Goal: Transaction & Acquisition: Download file/media

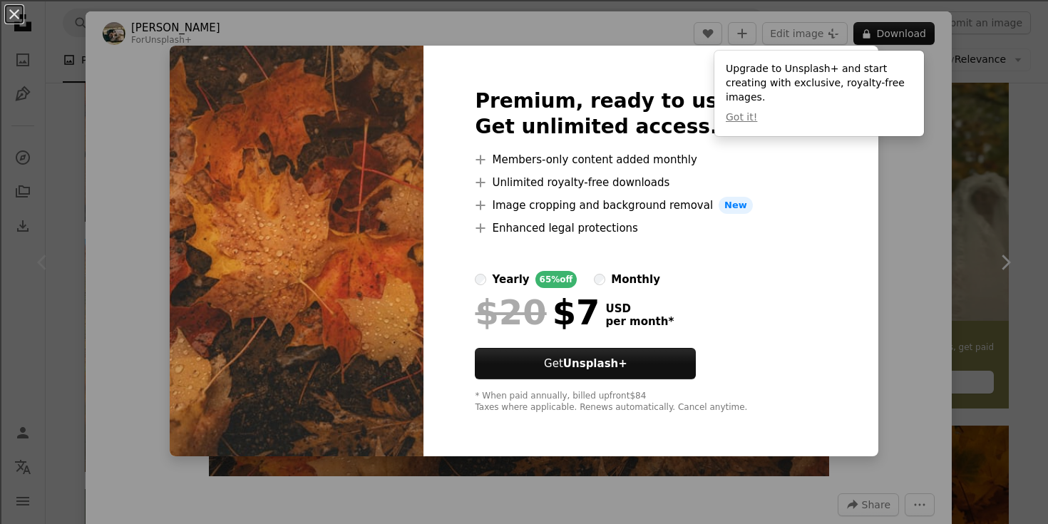
click at [984, 327] on div "An X shape Premium, ready to use images. Get unlimited access. A plus sign Memb…" at bounding box center [524, 262] width 1048 height 524
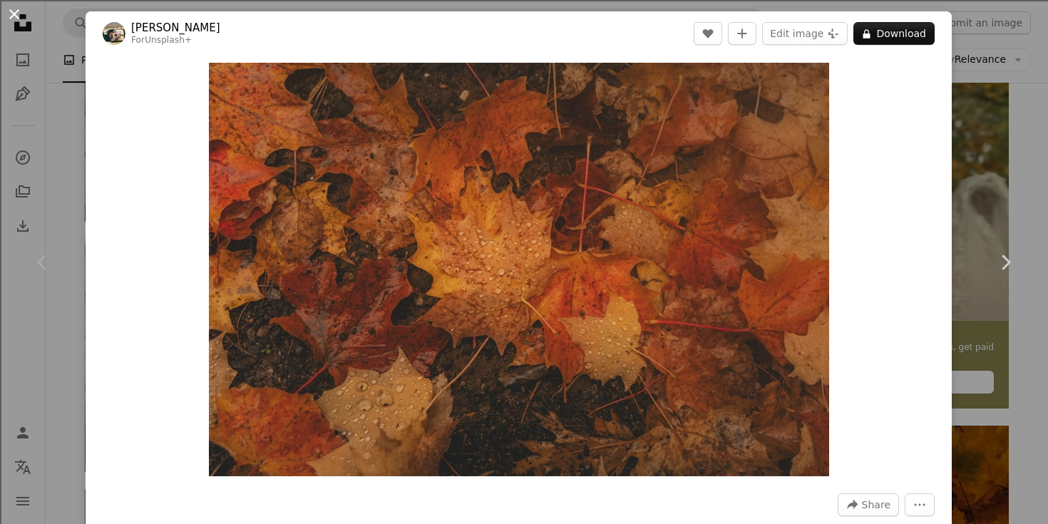
click at [16, 6] on button "An X shape" at bounding box center [14, 14] width 17 height 17
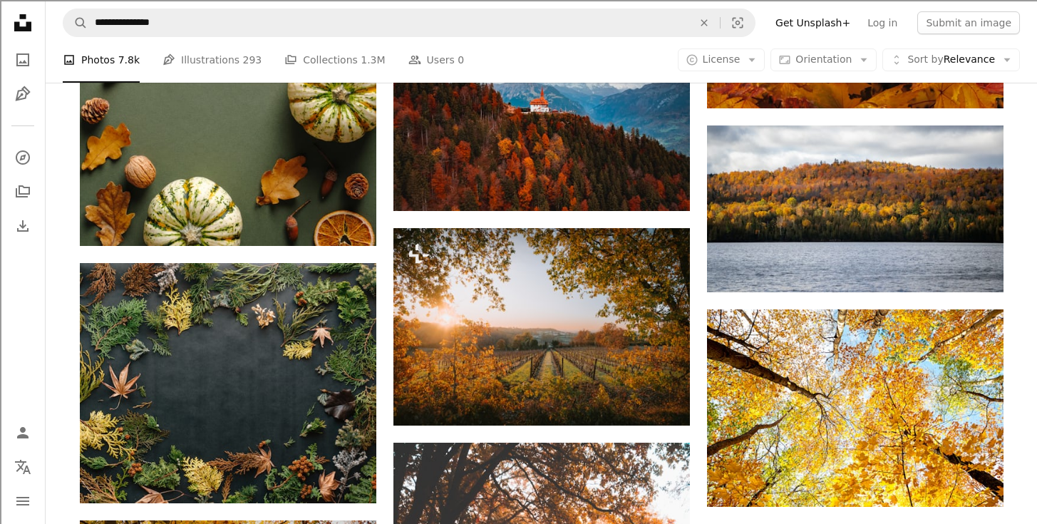
scroll to position [1529, 0]
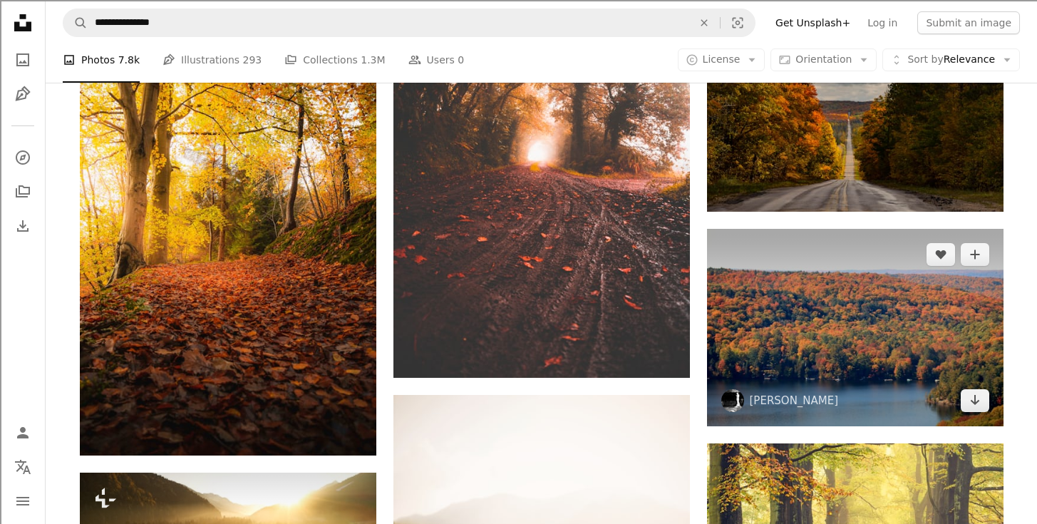
click at [989, 378] on img at bounding box center [855, 327] width 297 height 197
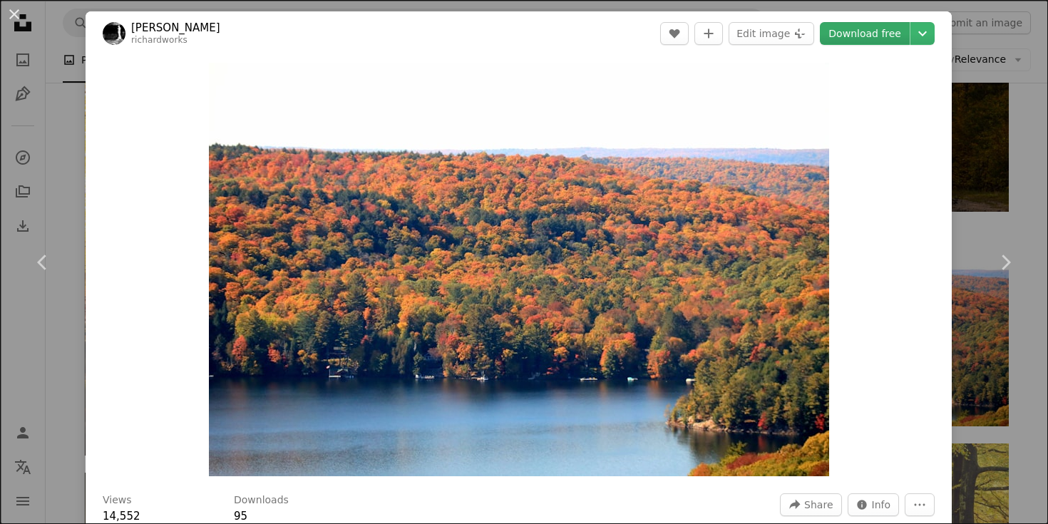
click at [891, 42] on link "Download free" at bounding box center [865, 33] width 90 height 23
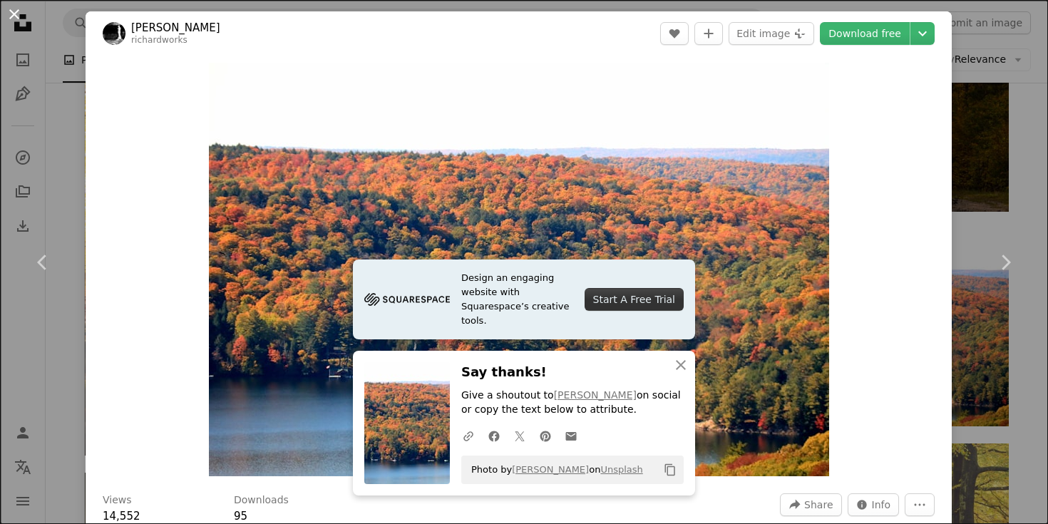
click at [18, 21] on button "An X shape" at bounding box center [14, 14] width 17 height 17
